Goal: Information Seeking & Learning: Learn about a topic

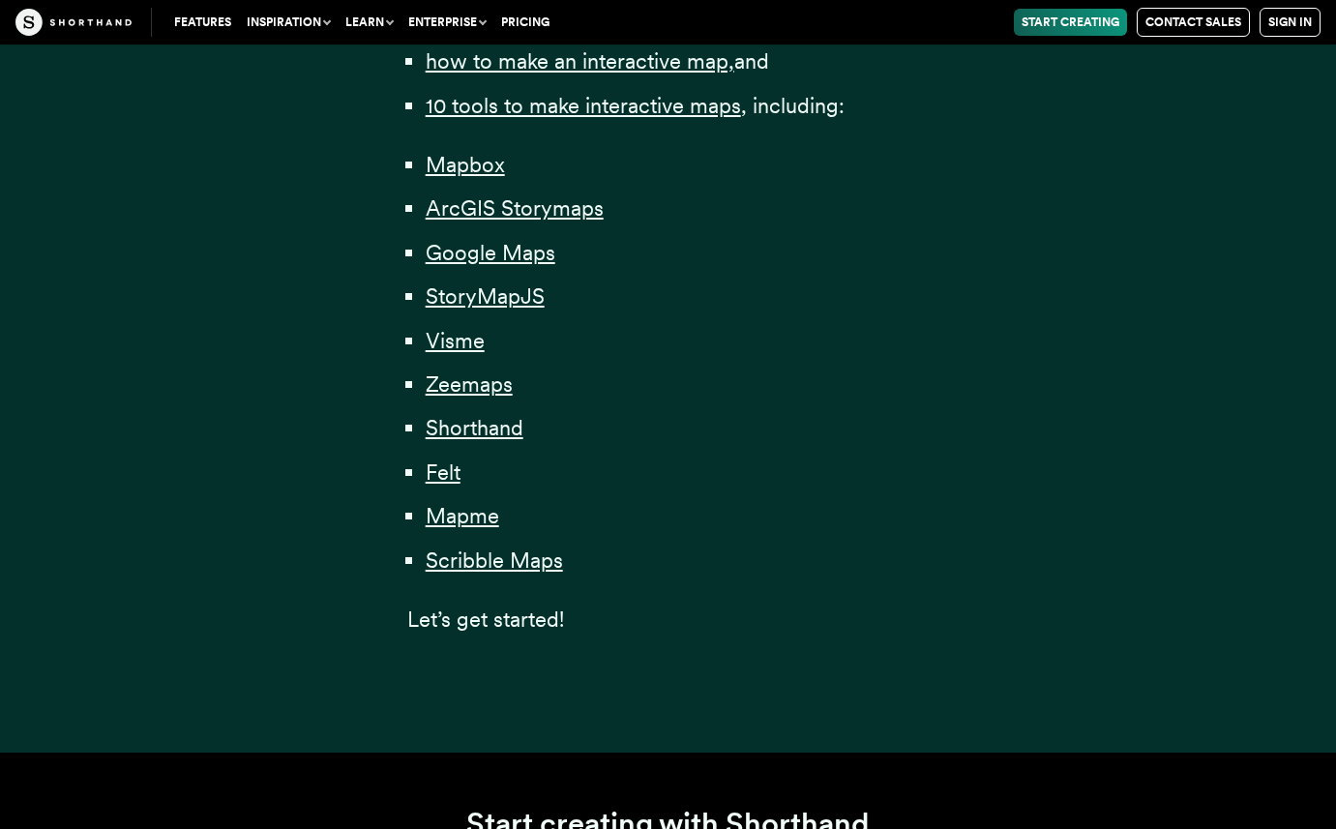
scroll to position [1427, 0]
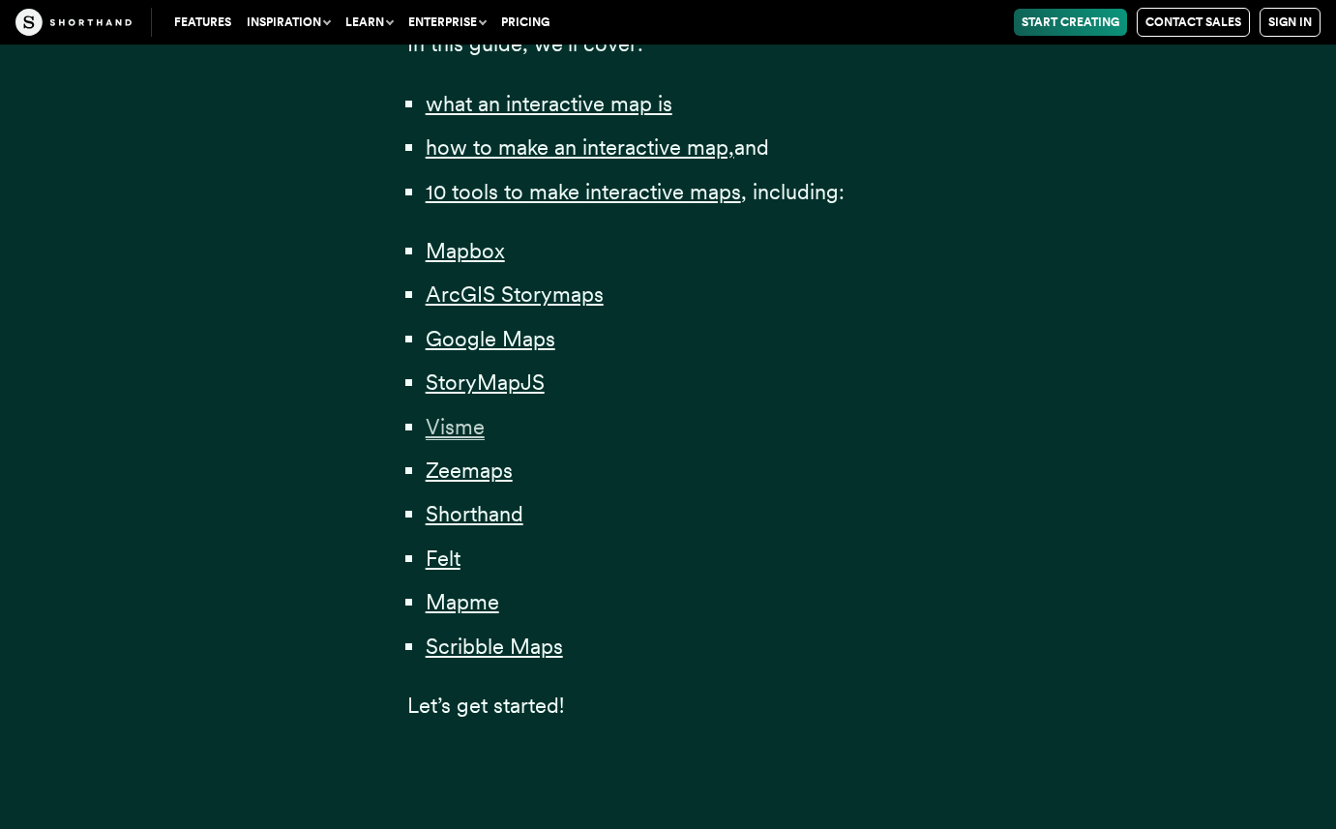
click at [472, 431] on span "Visme" at bounding box center [455, 427] width 59 height 26
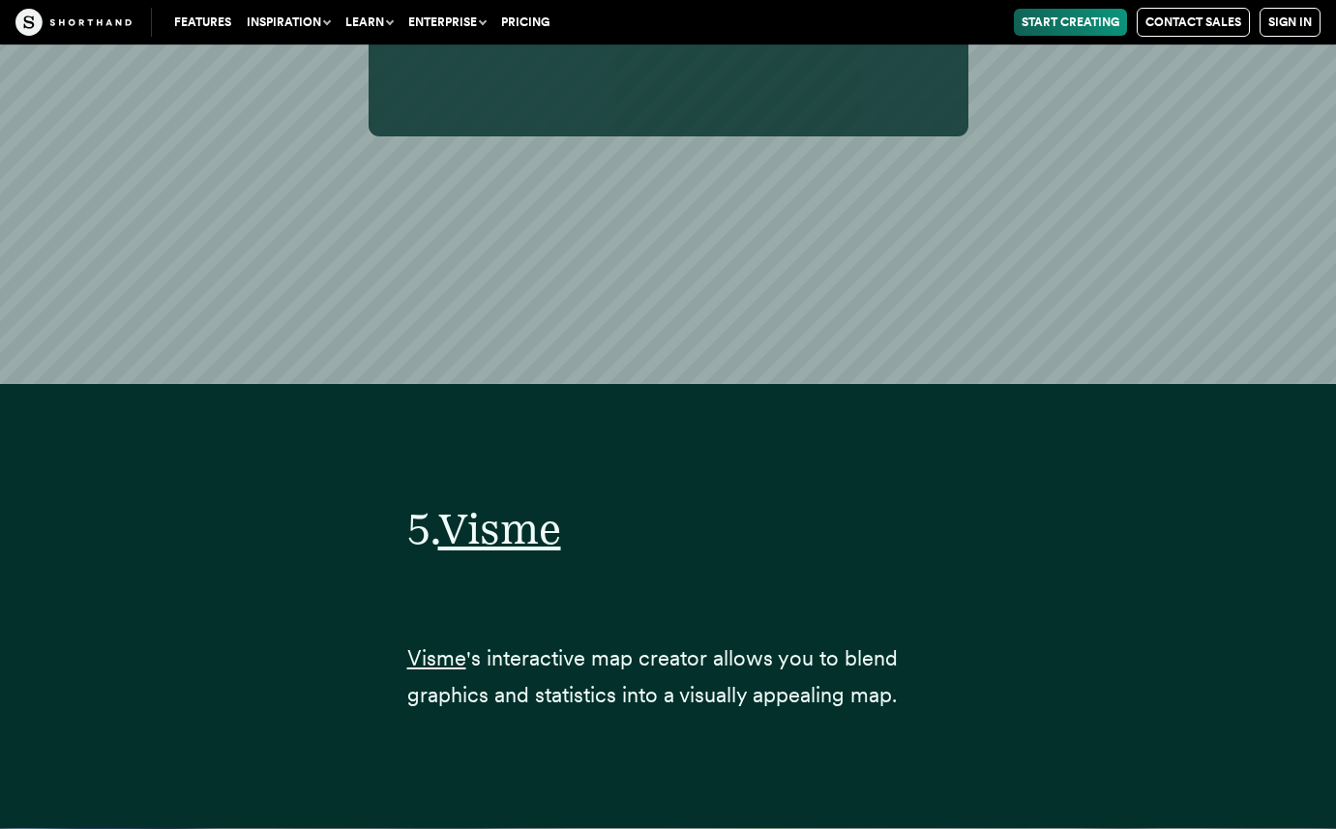
scroll to position [26260, 0]
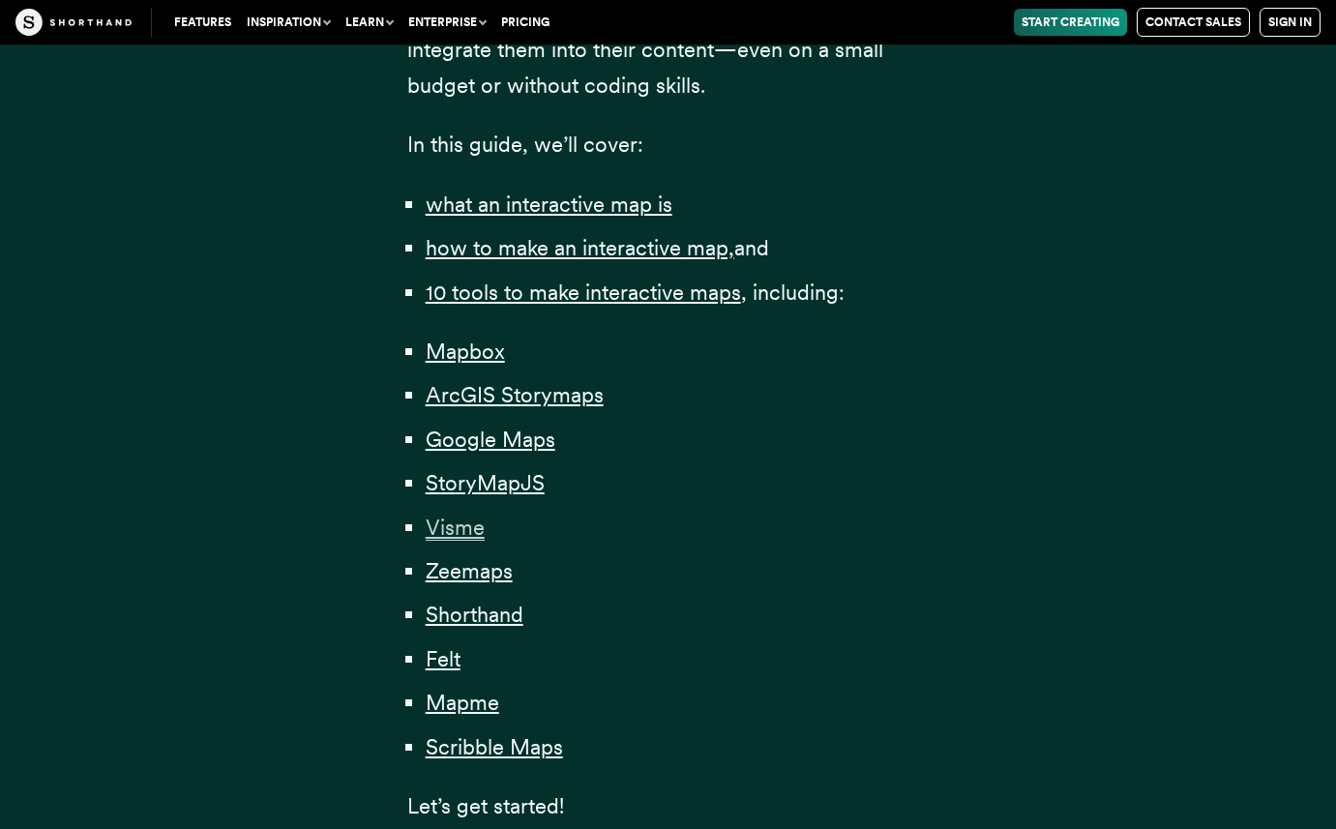
scroll to position [1319, 0]
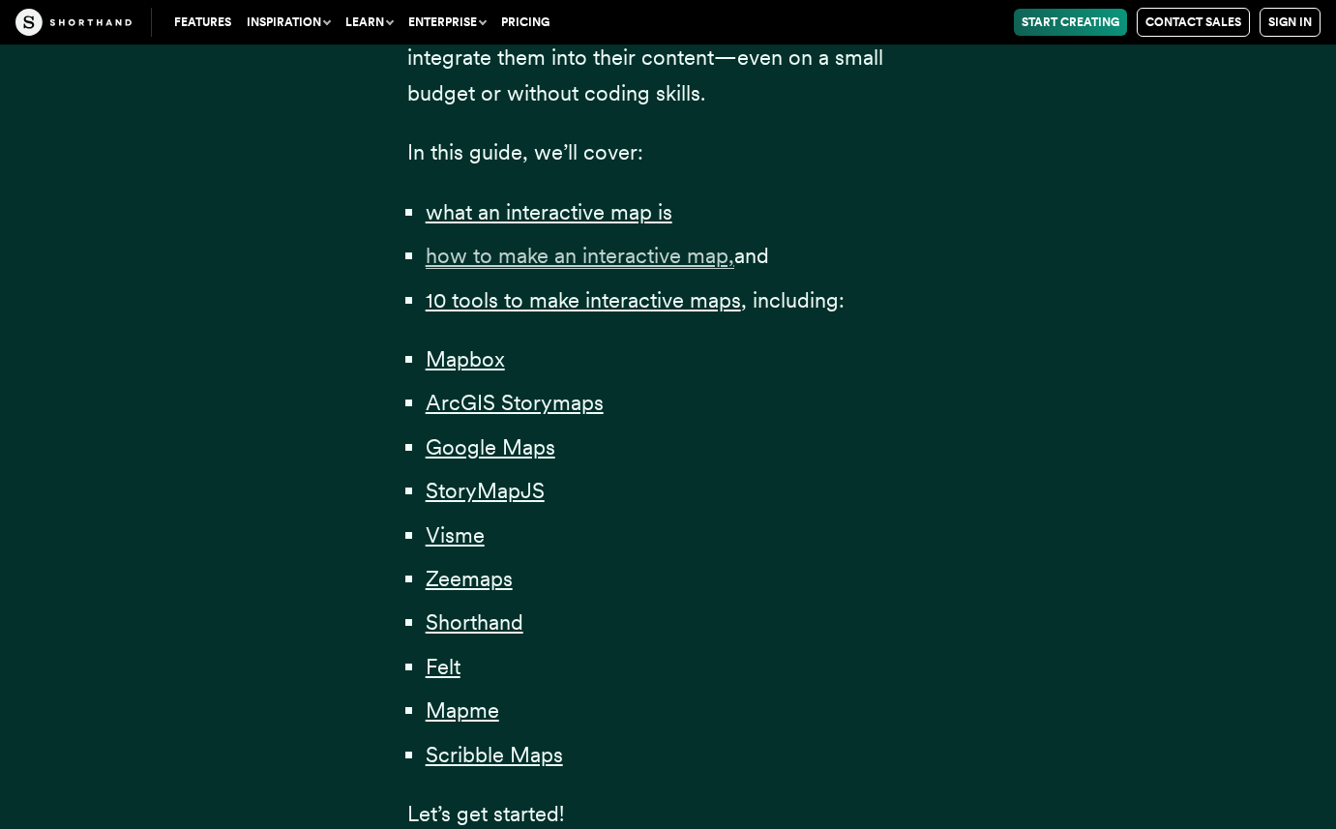
click at [608, 252] on span "how to make an interactive map," at bounding box center [580, 256] width 309 height 26
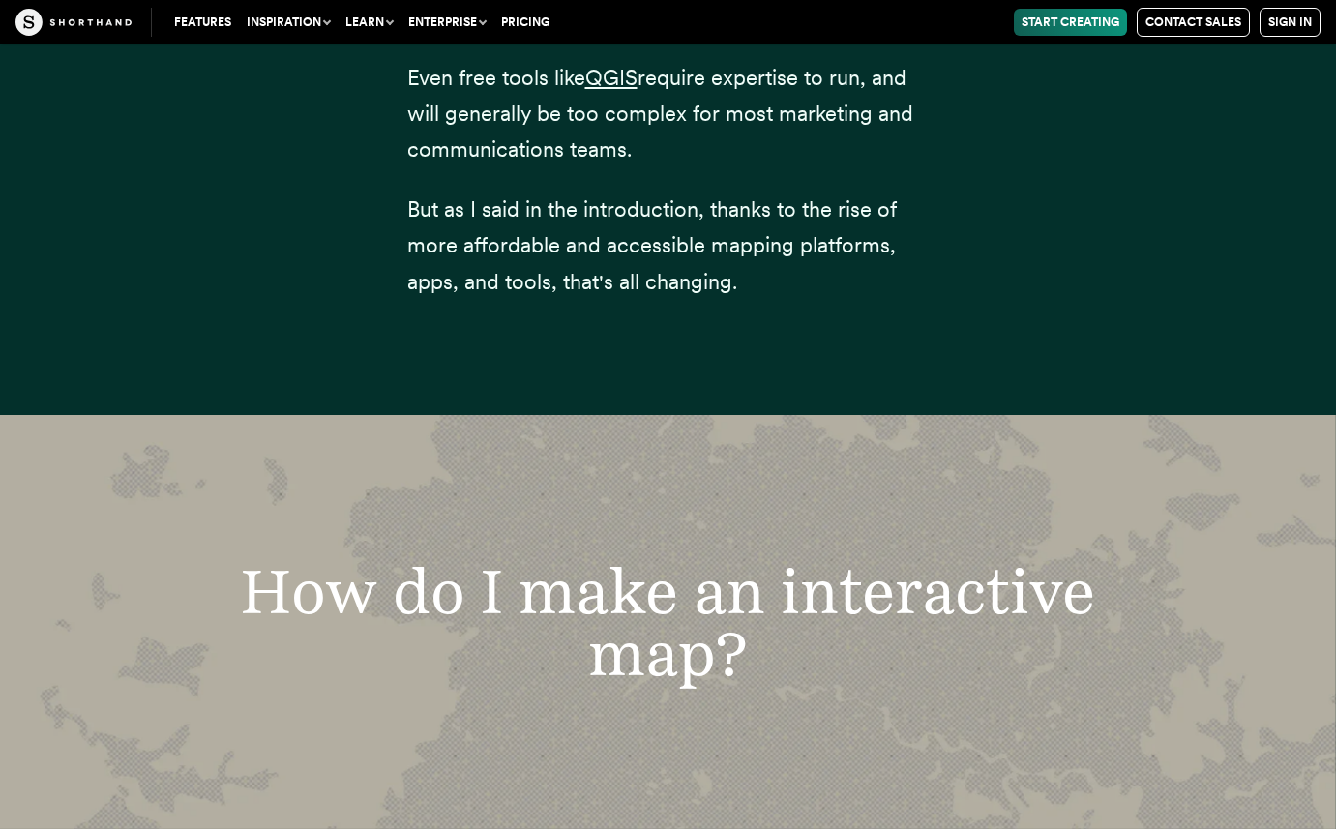
scroll to position [5225, 0]
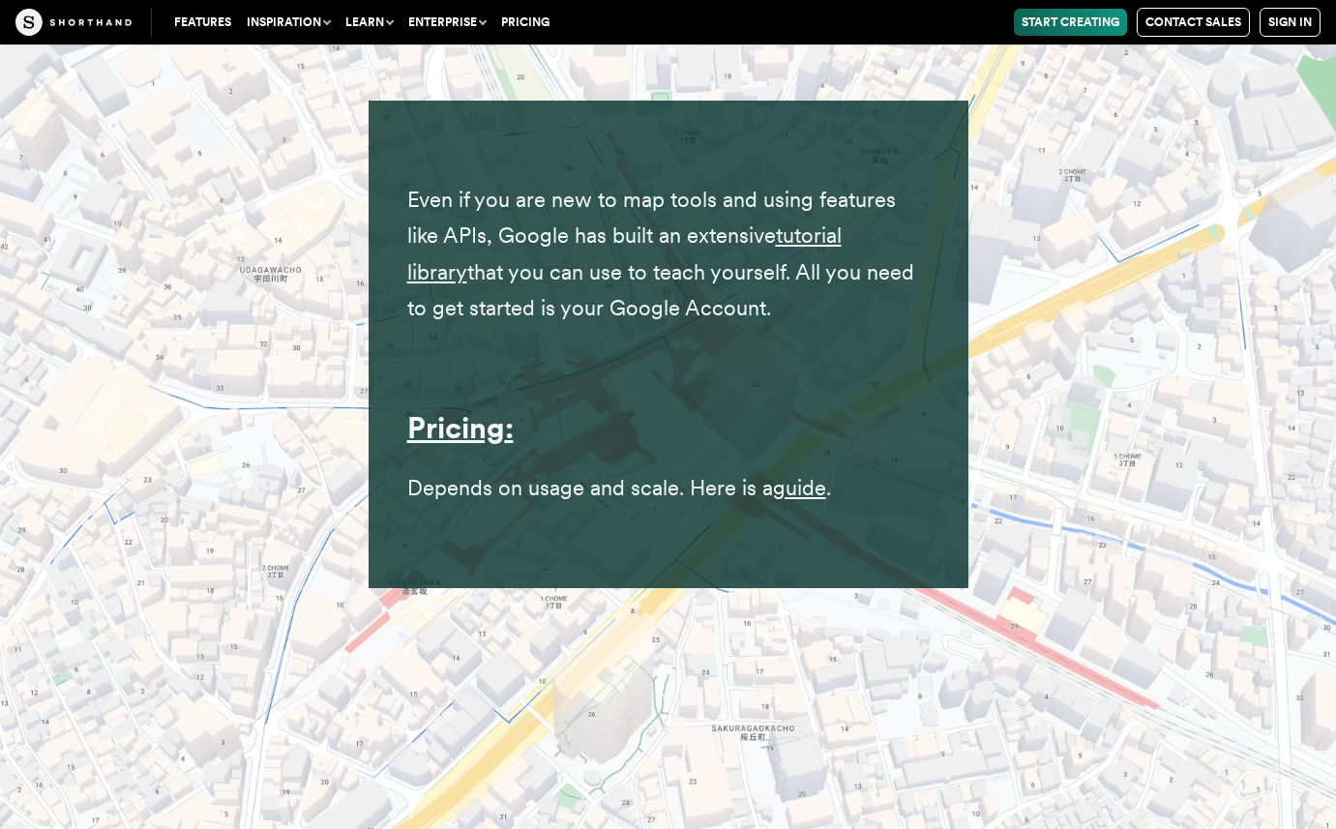
scroll to position [20579, 0]
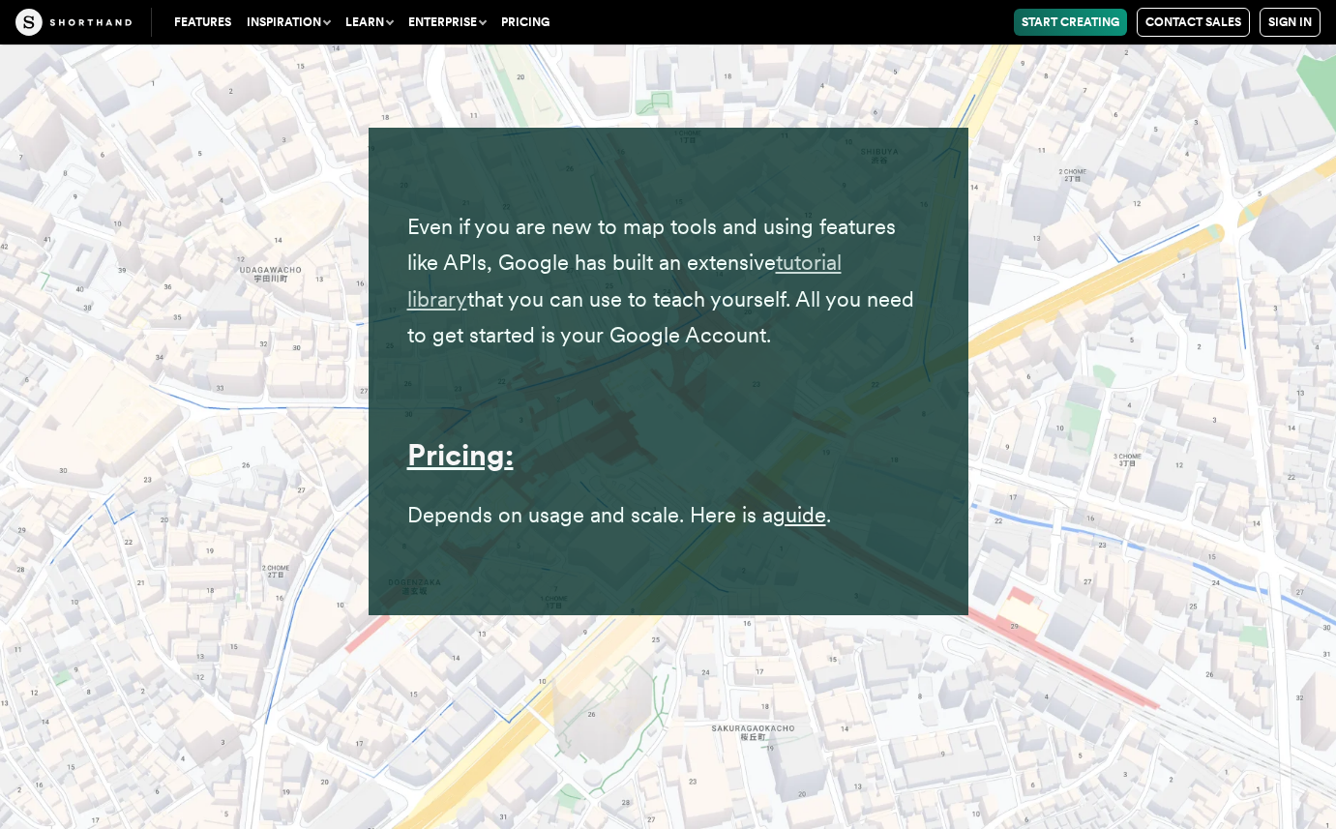
click at [787, 250] on link "tutorial library" at bounding box center [624, 280] width 434 height 61
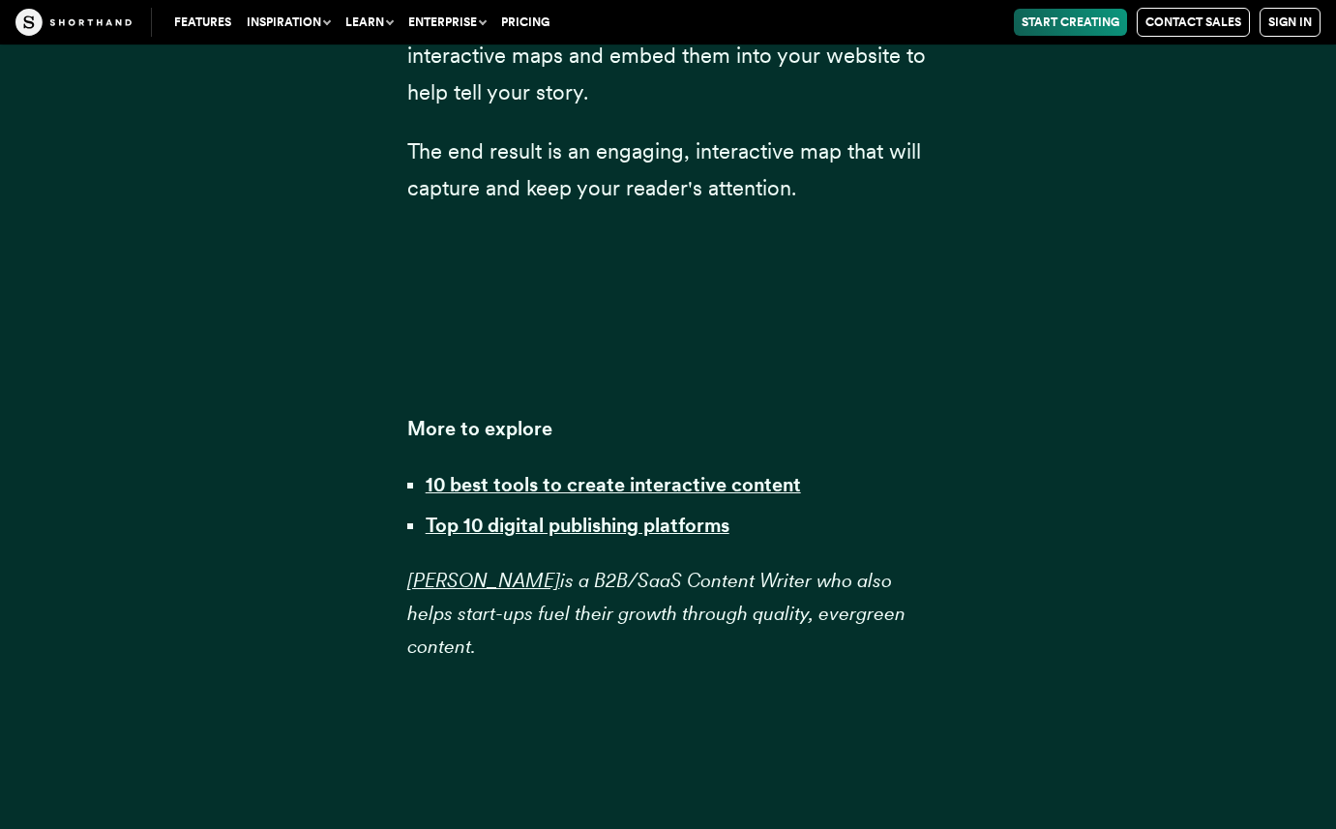
scroll to position [49994, 0]
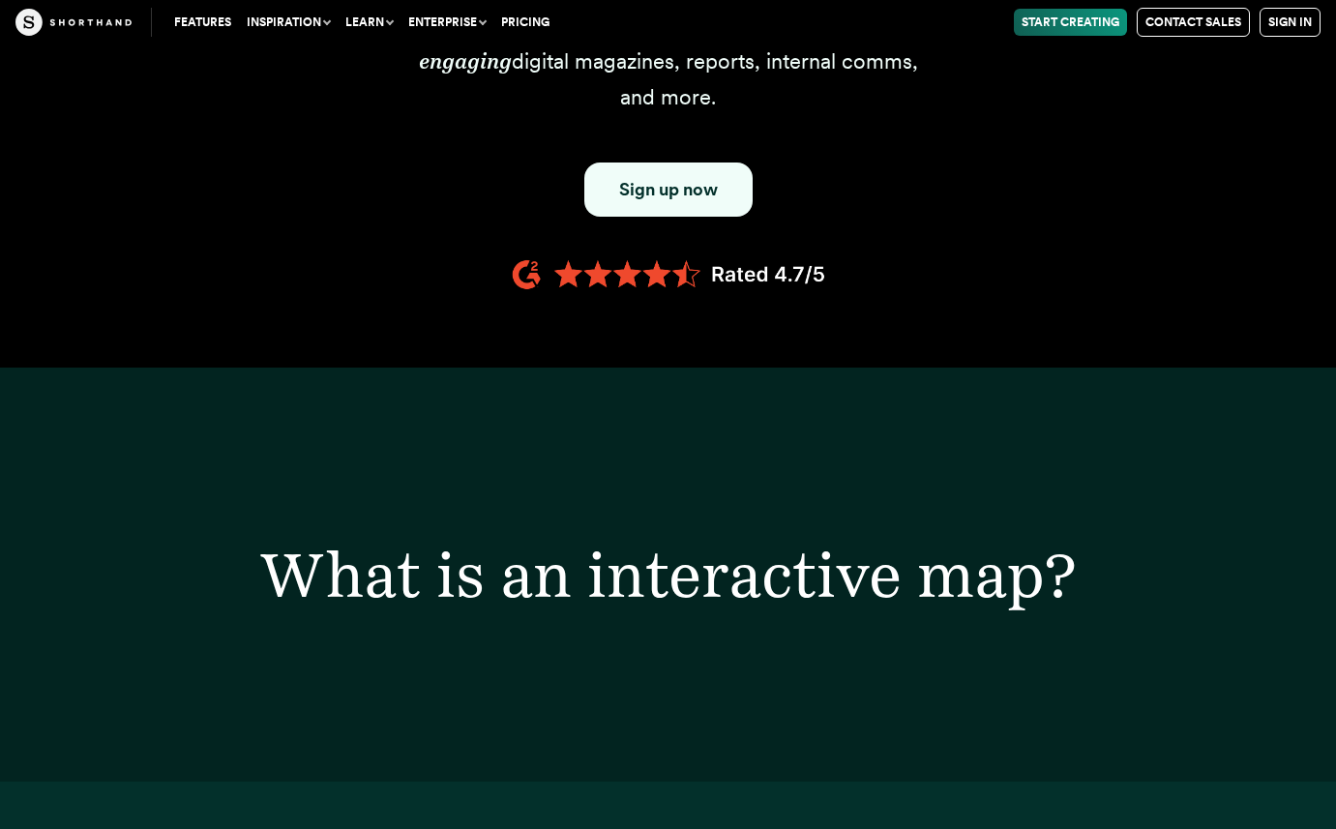
scroll to position [1319, 0]
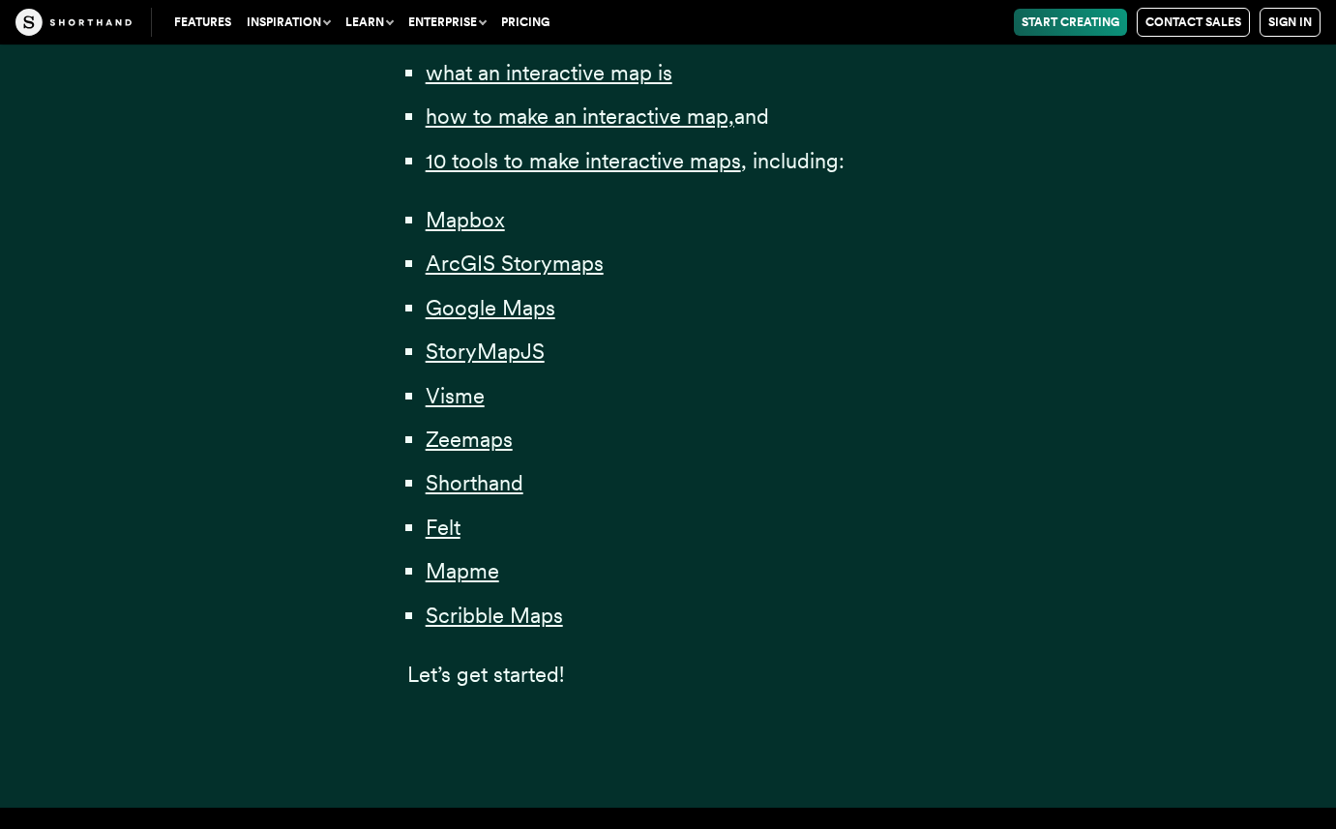
scroll to position [1524, 0]
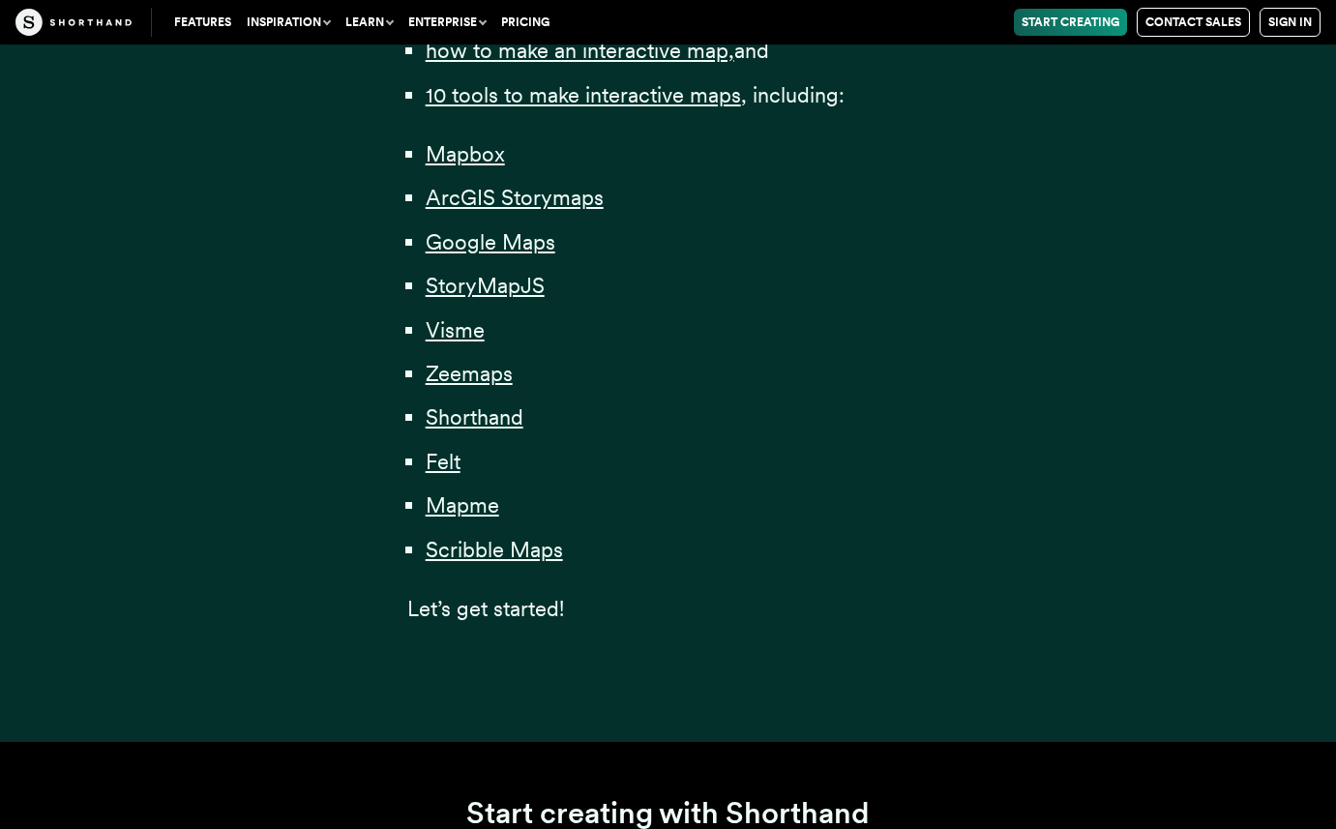
click at [475, 169] on li "Mapbox" at bounding box center [678, 154] width 504 height 36
click at [473, 157] on span "Mapbox" at bounding box center [465, 154] width 79 height 26
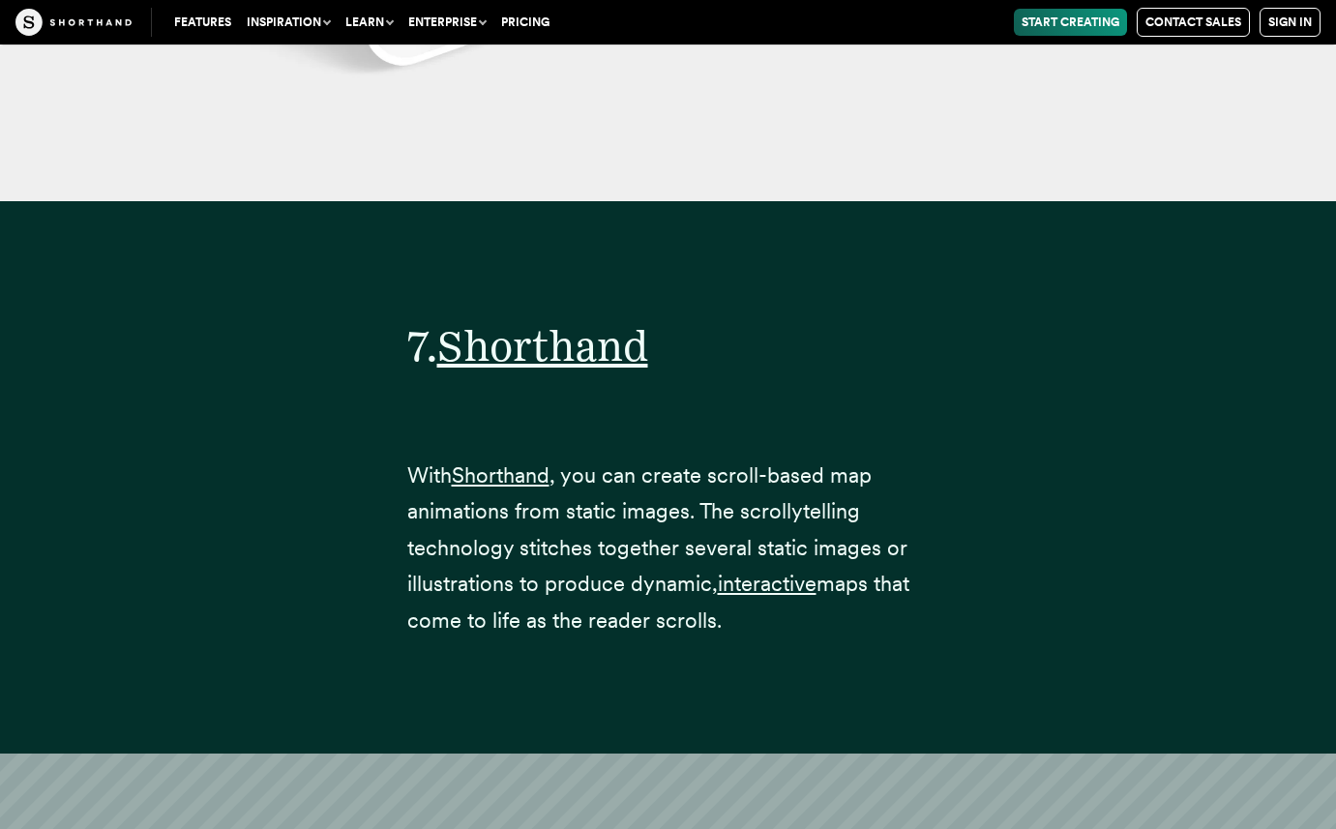
scroll to position [34233, 0]
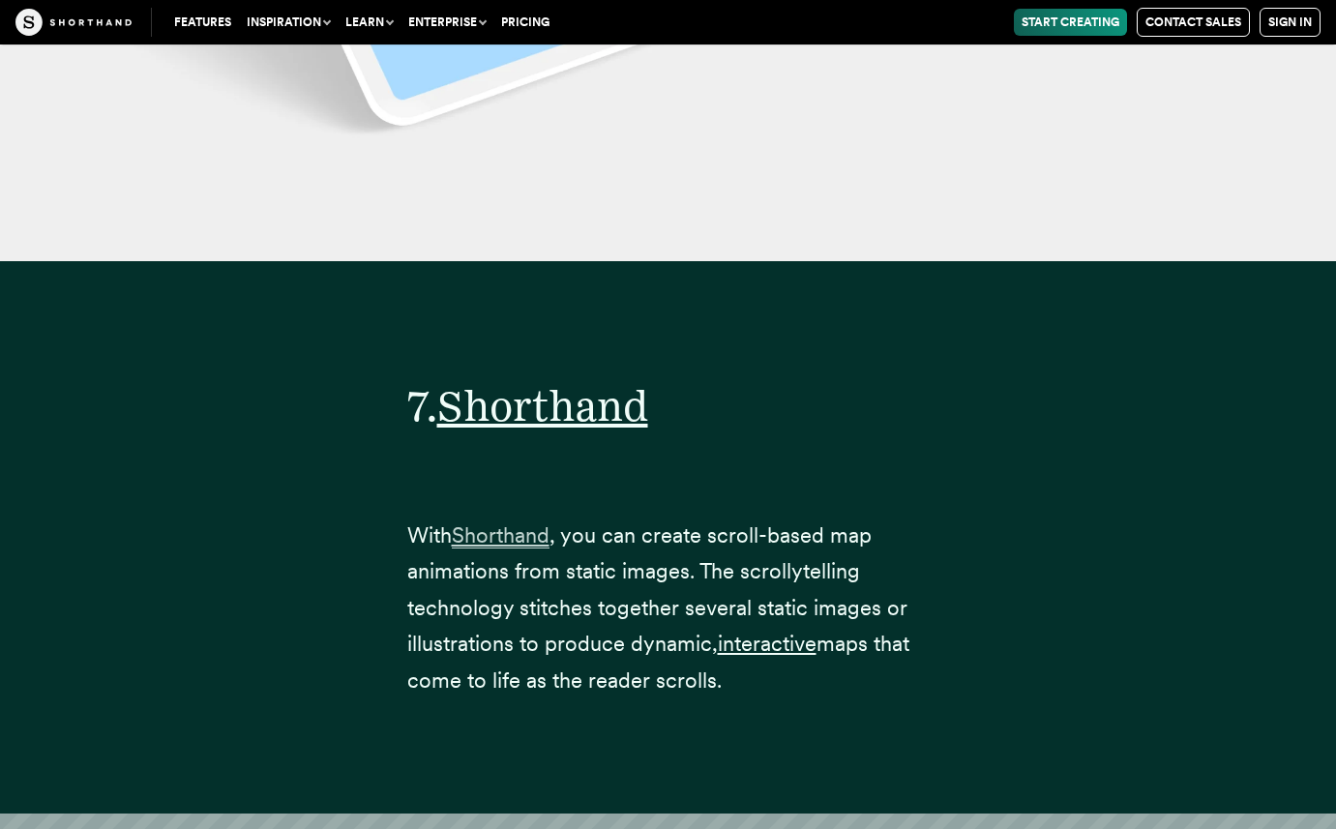
click at [523, 522] on span "Shorthand" at bounding box center [501, 535] width 98 height 26
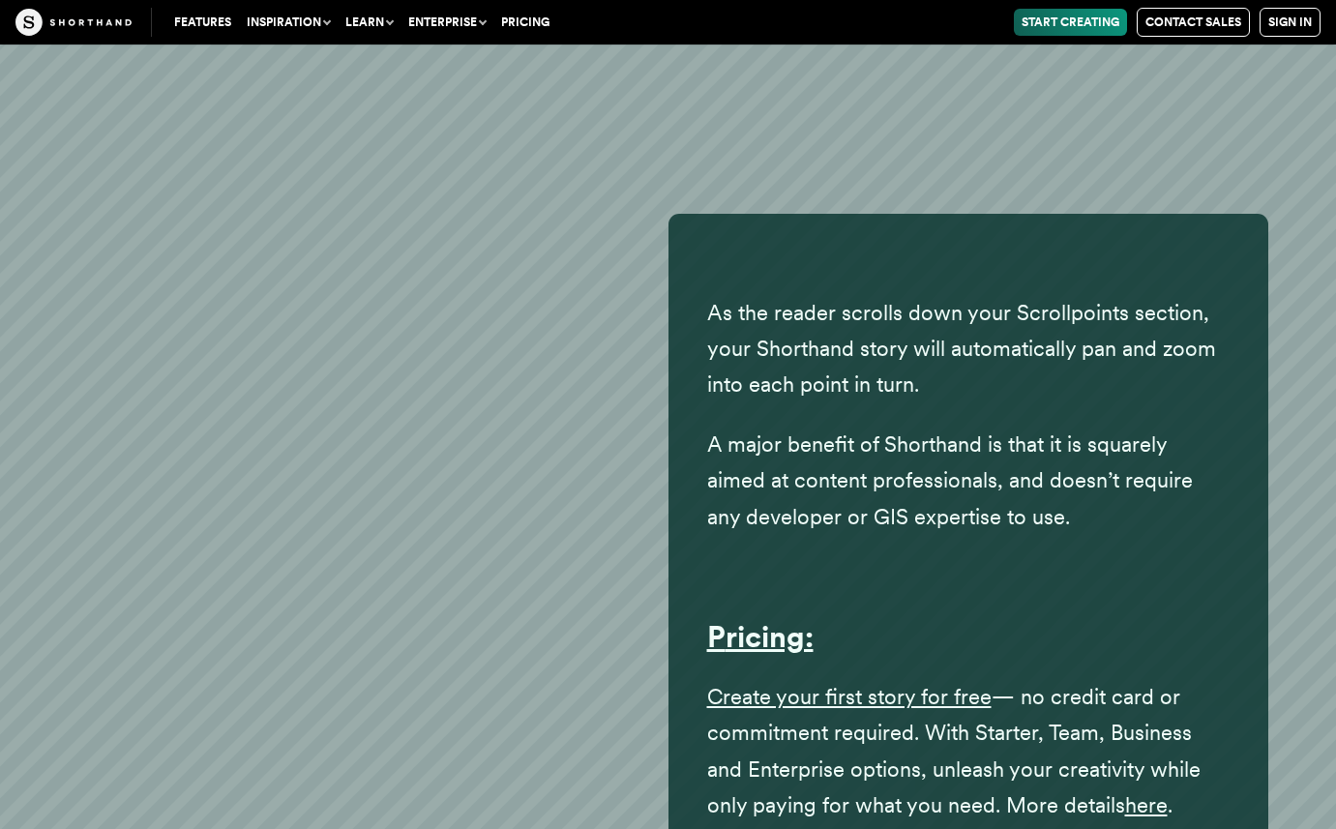
scroll to position [36701, 0]
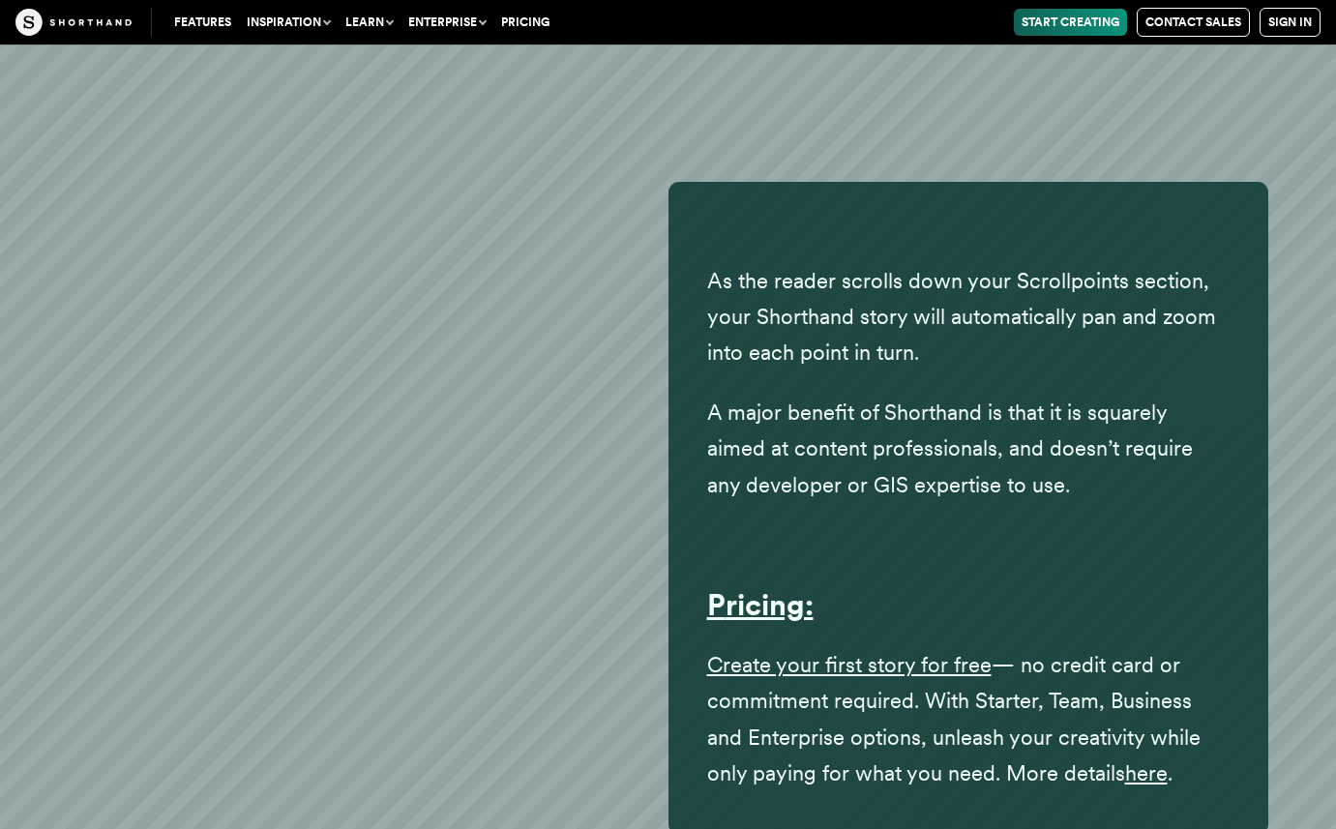
click at [822, 497] on div "As the reader scrolls down your Scrollpoints section, your Shorthand story will…" at bounding box center [968, 496] width 522 height 591
click at [812, 652] on span "Create your first story for free" at bounding box center [849, 665] width 284 height 26
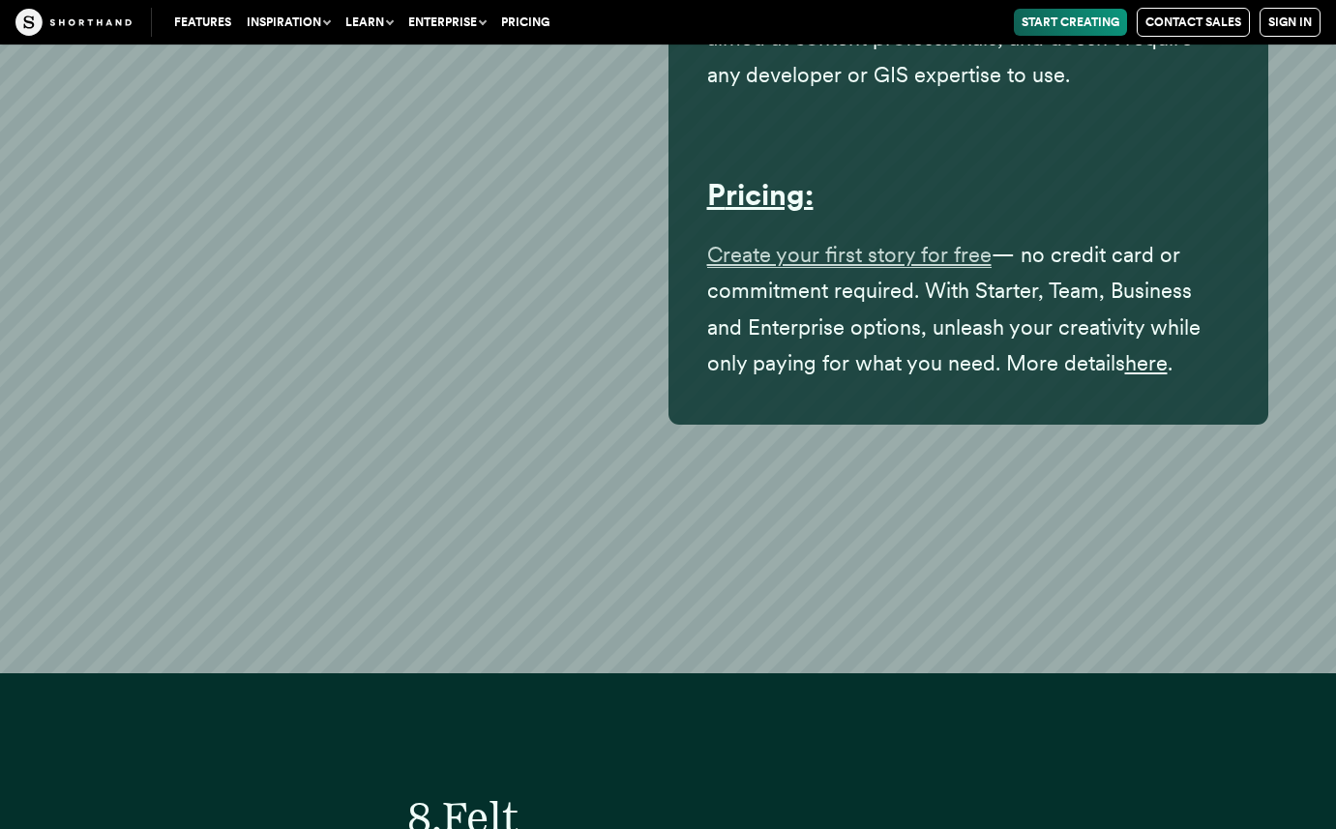
scroll to position [37086, 0]
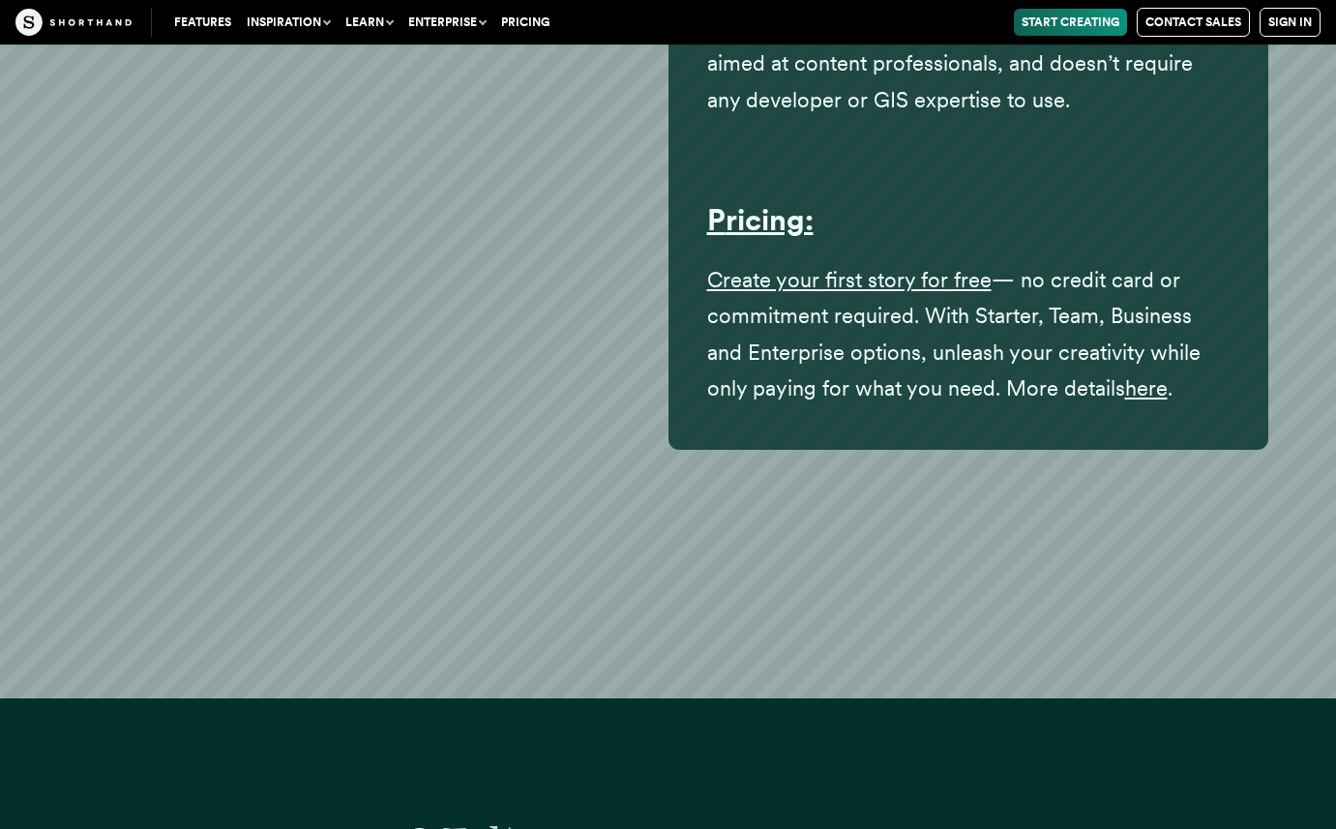
click at [453, 816] on span "Felt" at bounding box center [480, 842] width 76 height 52
